Goal: Information Seeking & Learning: Learn about a topic

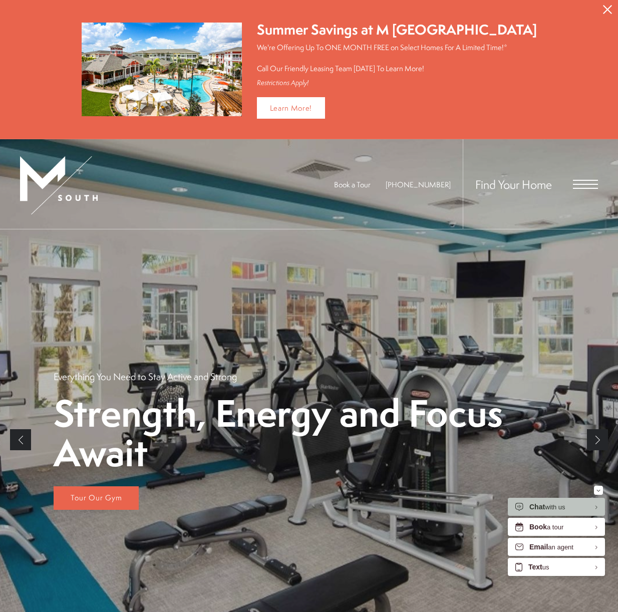
click at [590, 184] on span "Open Menu" at bounding box center [585, 184] width 25 height 1
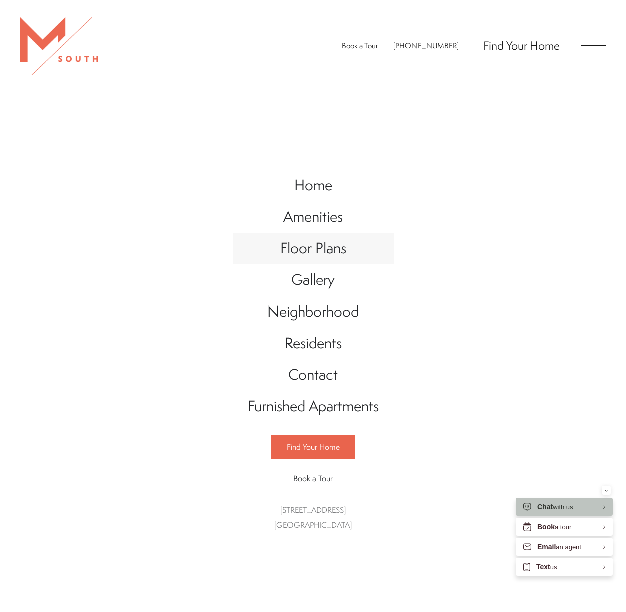
click at [313, 257] on span "Floor Plans" at bounding box center [313, 248] width 66 height 21
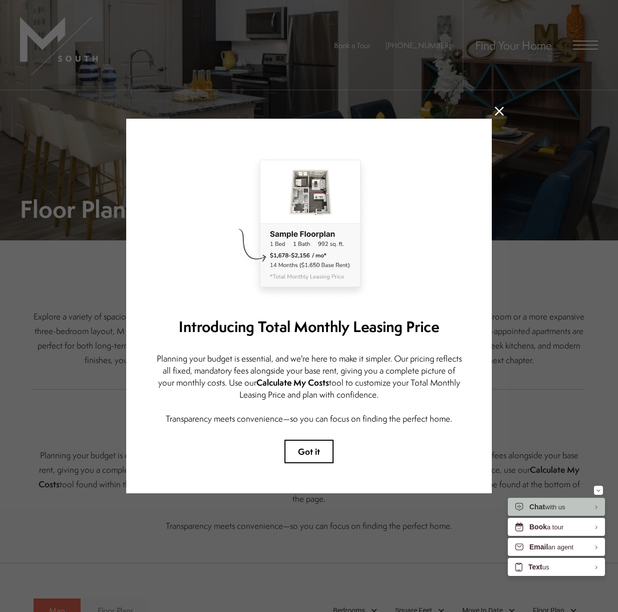
click at [495, 111] on icon at bounding box center [499, 111] width 9 height 9
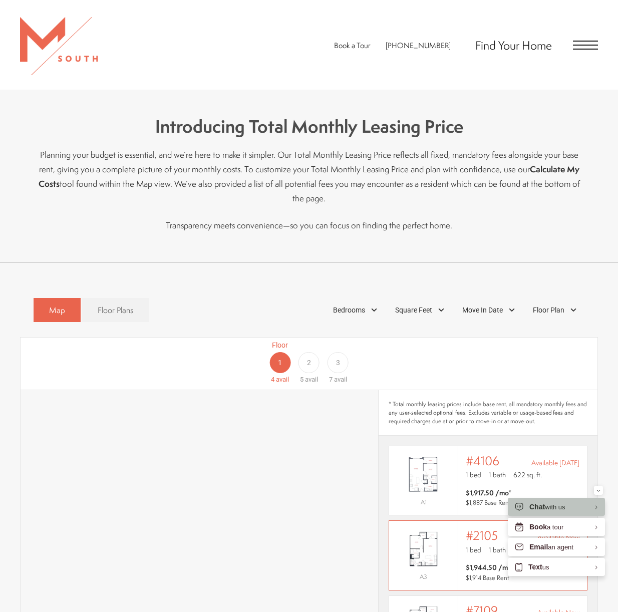
scroll to position [451, 0]
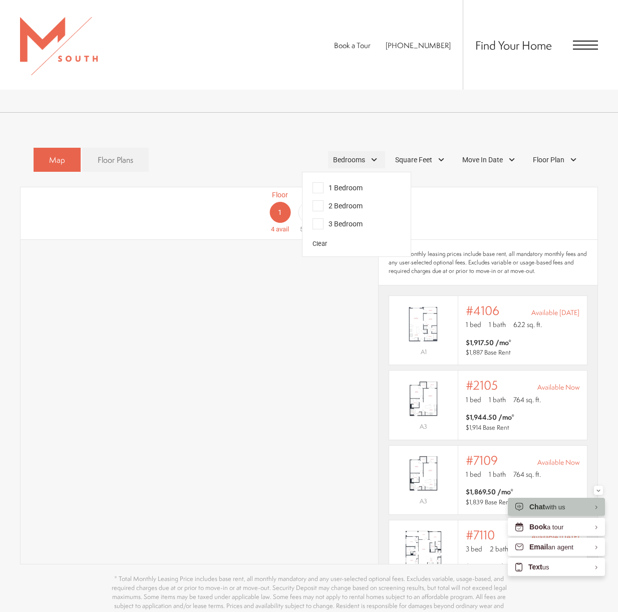
drag, startPoint x: 345, startPoint y: 156, endPoint x: 347, endPoint y: 149, distance: 7.3
click at [347, 155] on span "Bedrooms" at bounding box center [349, 160] width 32 height 11
click at [354, 182] on span "1 Bedroom" at bounding box center [338, 187] width 50 height 11
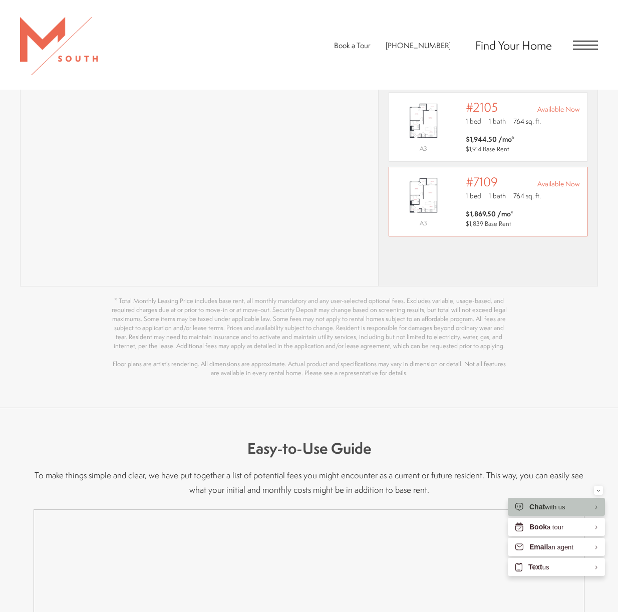
scroll to position [551, 0]
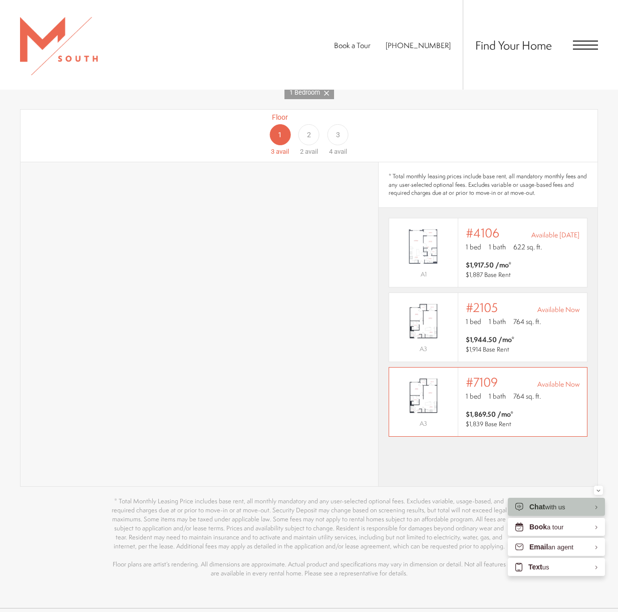
click at [523, 409] on span "$1,869.50 /mo* $1,839 Base Rent" at bounding box center [523, 419] width 114 height 20
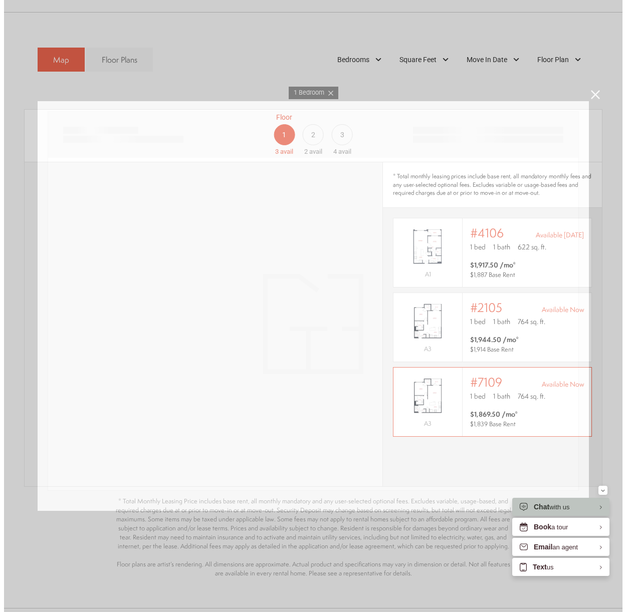
scroll to position [0, 0]
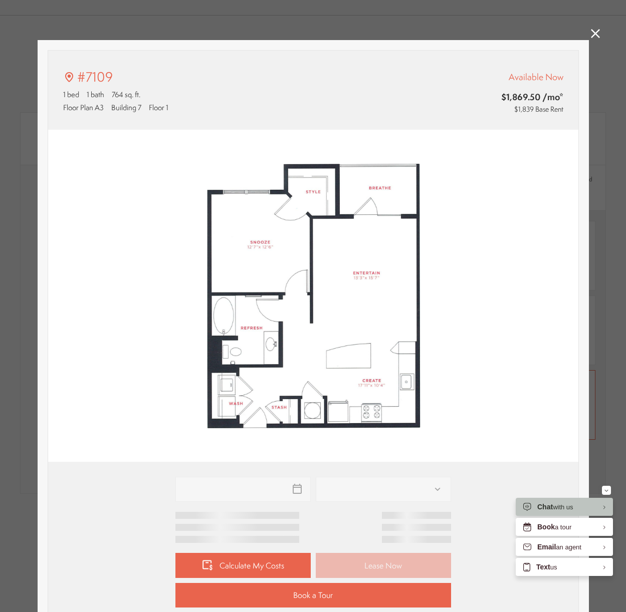
type input "**********"
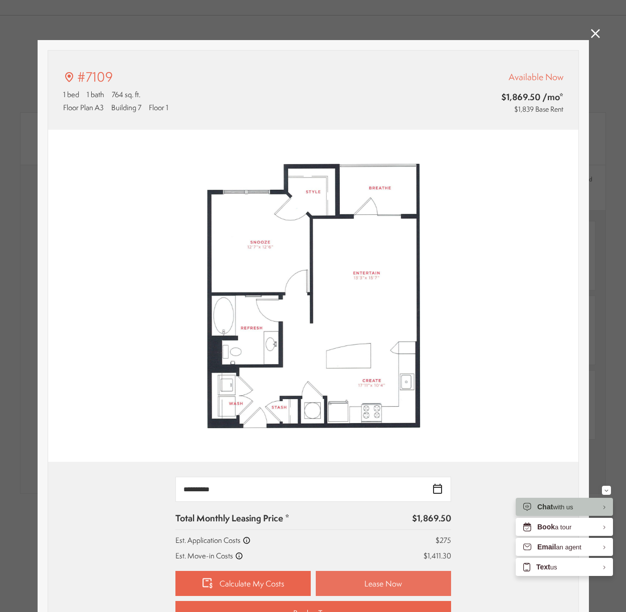
scroll to position [50, 0]
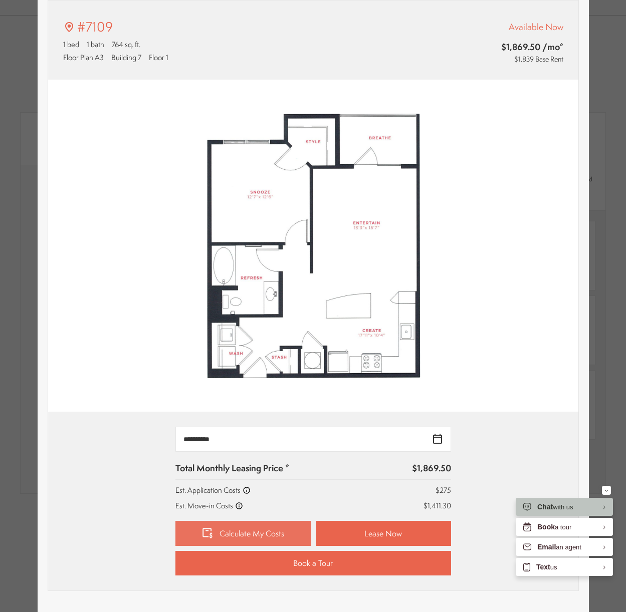
click at [270, 540] on link "Calculate My Costs" at bounding box center [242, 533] width 135 height 25
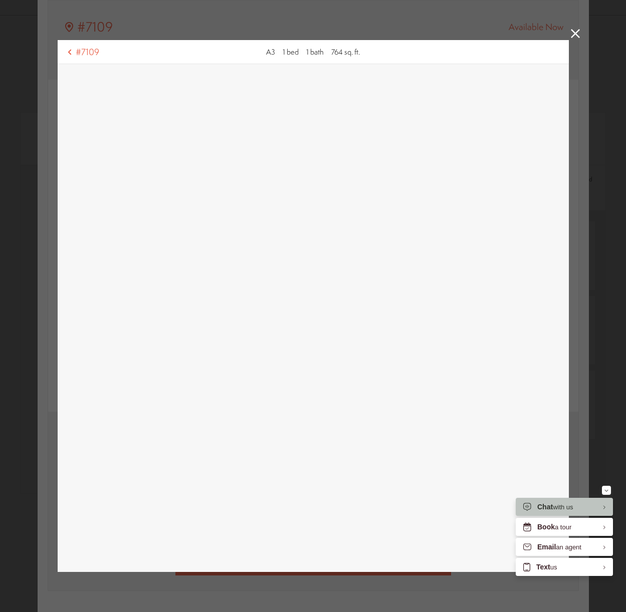
click at [572, 34] on icon at bounding box center [575, 33] width 9 height 9
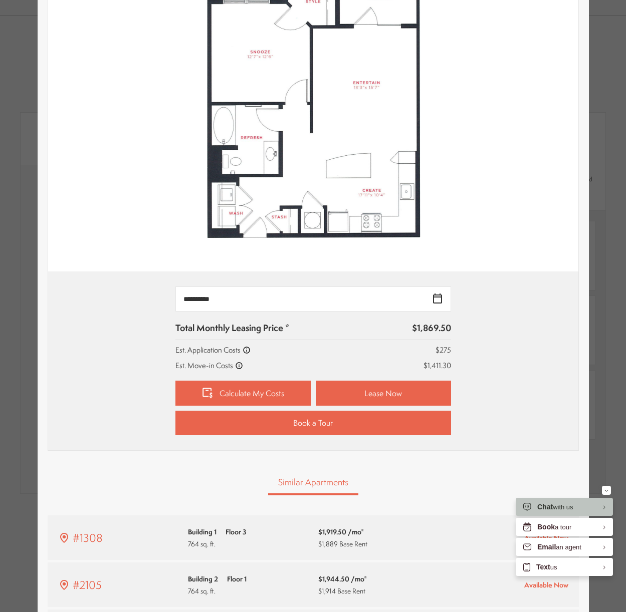
scroll to position [0, 0]
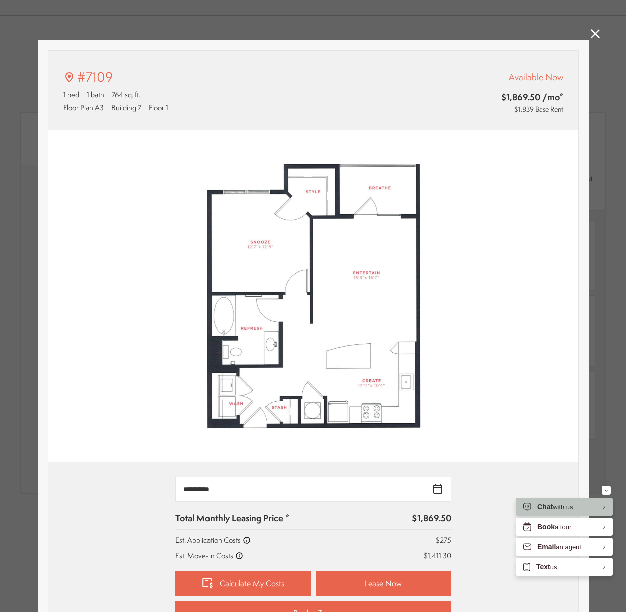
click at [591, 32] on icon at bounding box center [595, 33] width 9 height 9
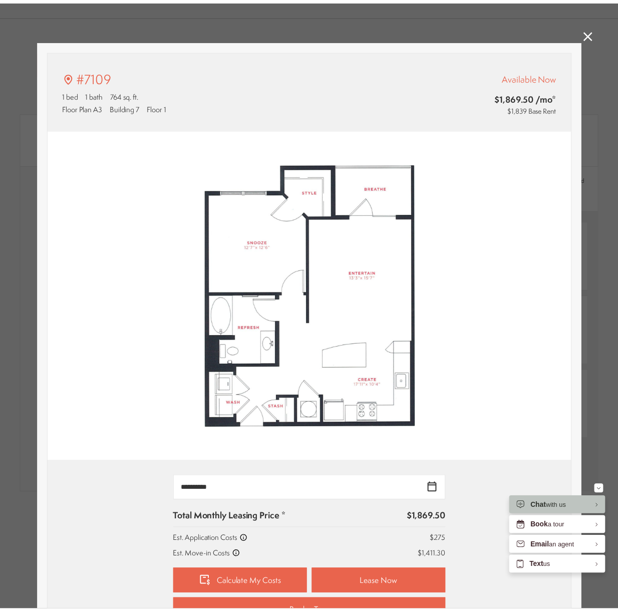
scroll to position [551, 0]
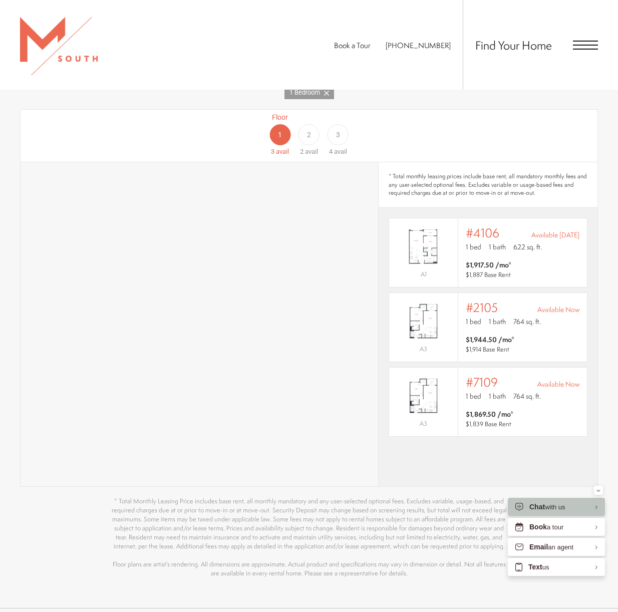
click at [586, 46] on span "Open Menu" at bounding box center [585, 45] width 25 height 9
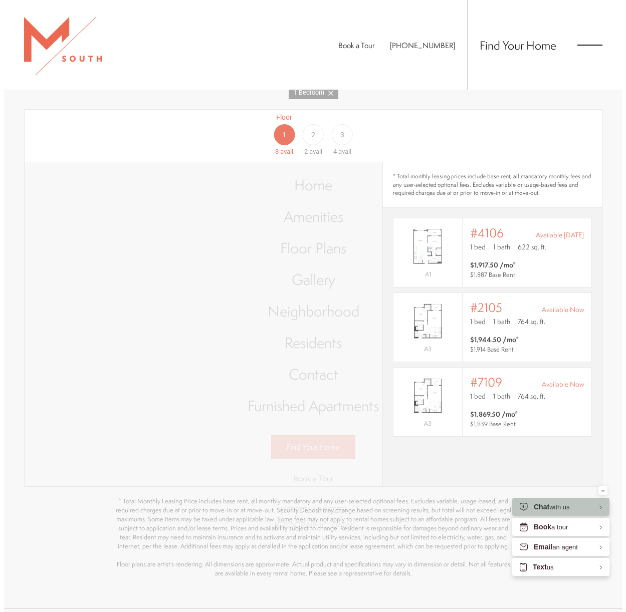
scroll to position [0, 0]
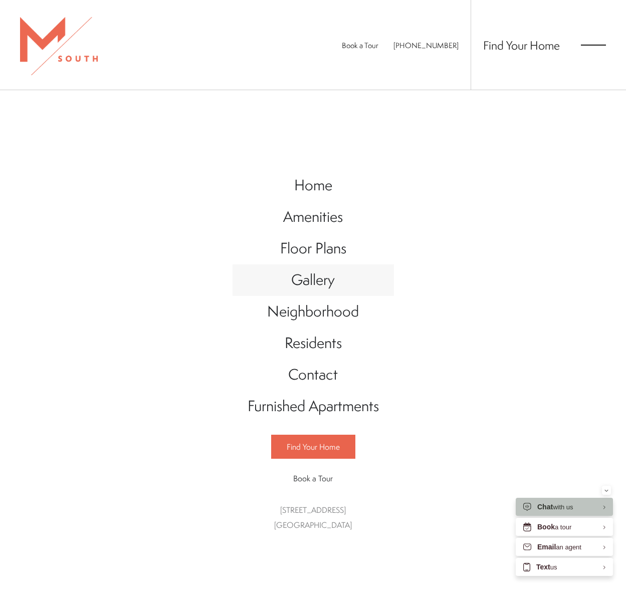
click at [322, 283] on span "Gallery" at bounding box center [313, 280] width 44 height 21
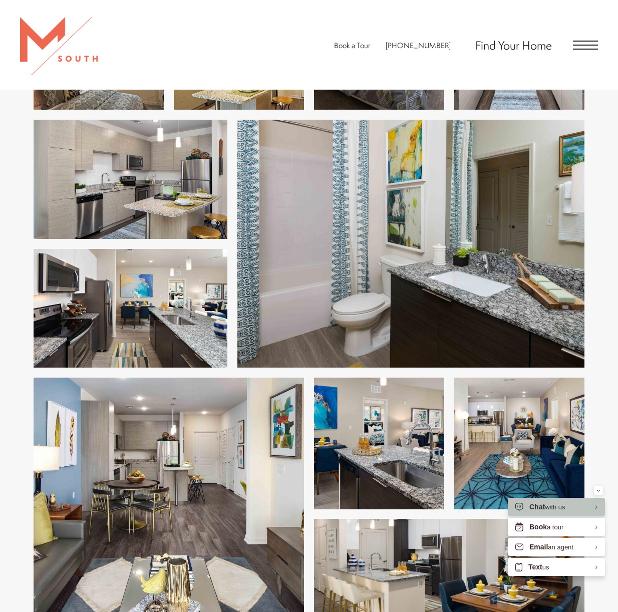
scroll to position [1453, 0]
